Goal: Task Accomplishment & Management: Manage account settings

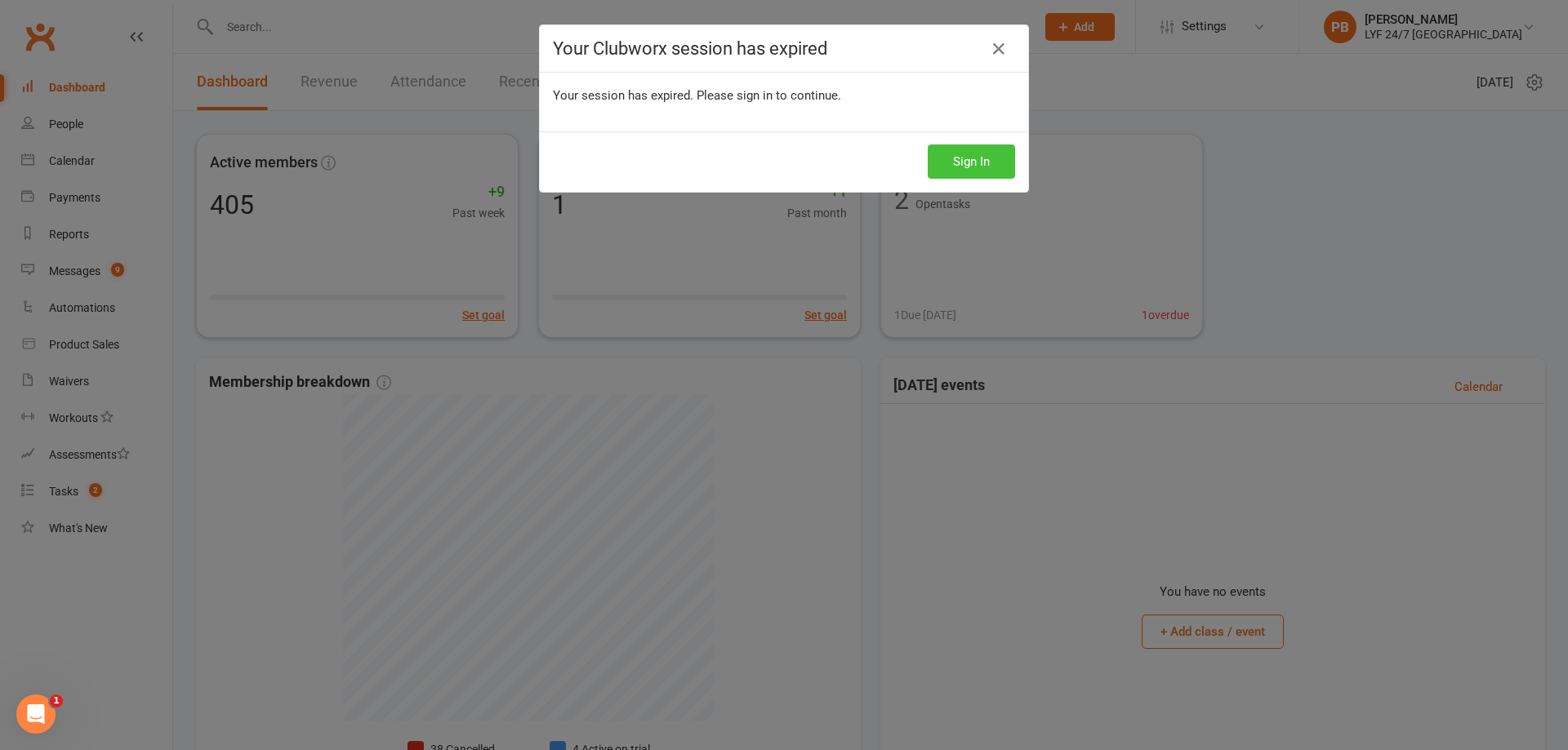
click at [982, 156] on button "Sign In" at bounding box center [971, 161] width 87 height 34
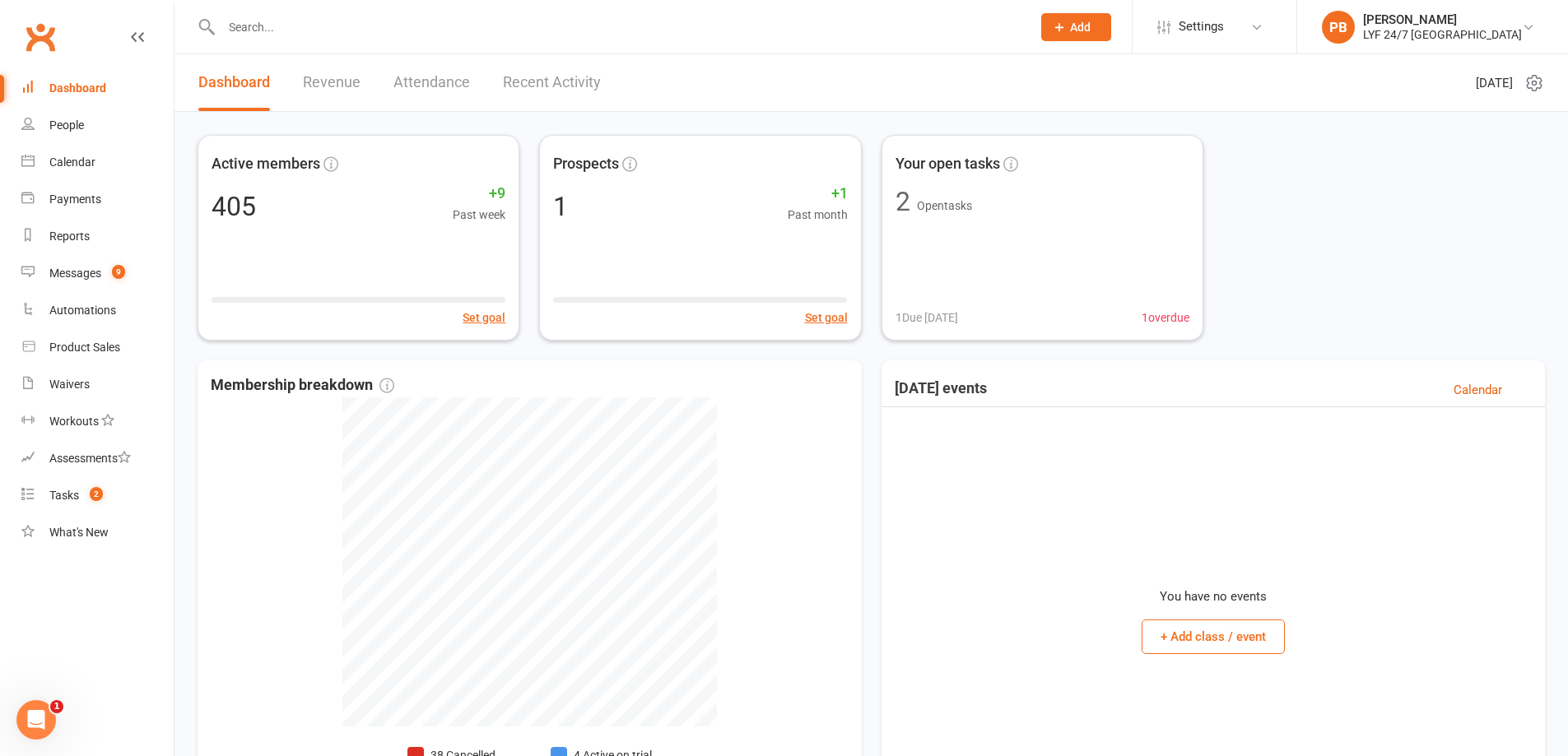
click at [373, 33] on input "text" at bounding box center [618, 27] width 803 height 23
type input "[PERSON_NAME]"
click at [289, 77] on div "[PERSON_NAME]" at bounding box center [282, 73] width 91 height 24
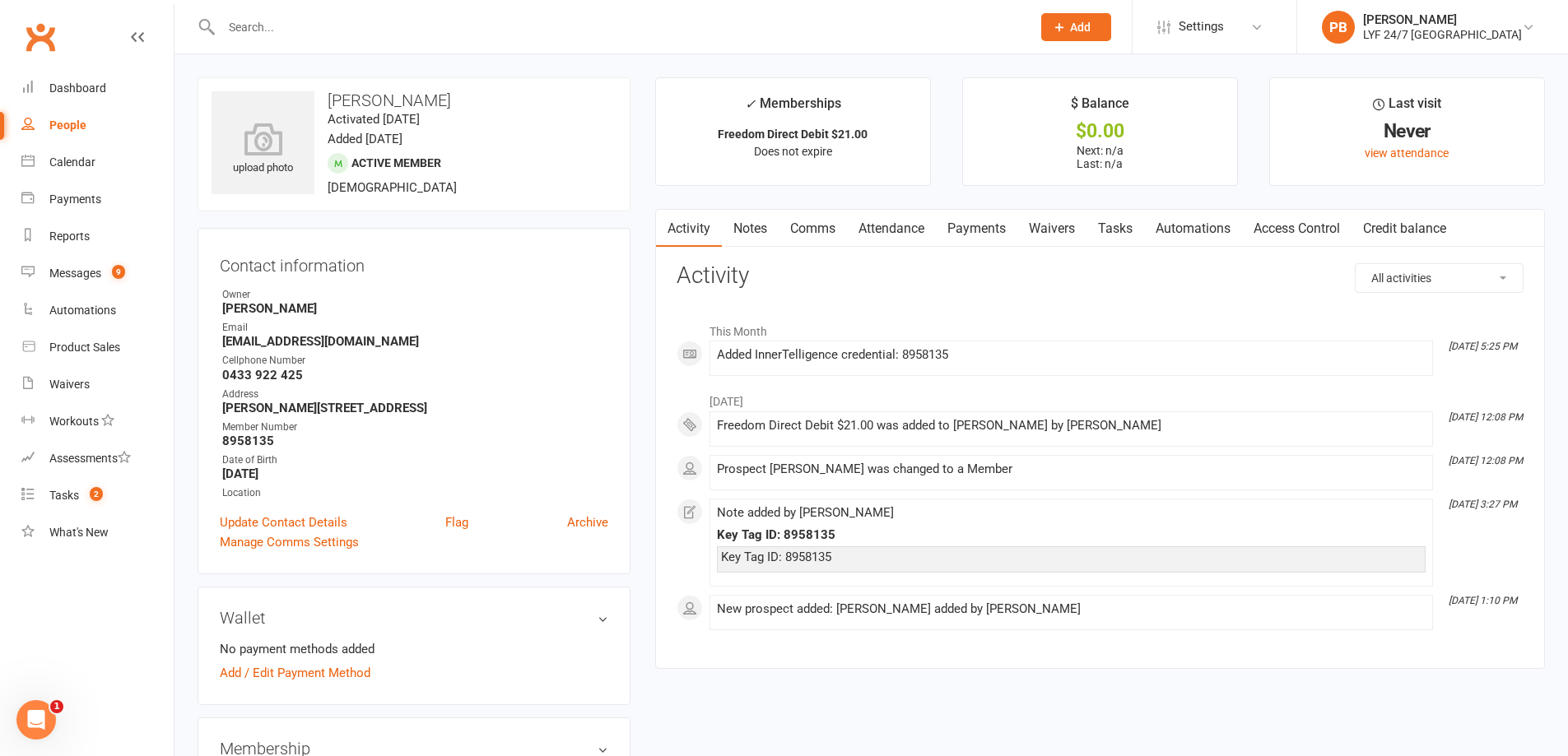
click at [1264, 223] on link "Access Control" at bounding box center [1297, 228] width 110 height 38
